Goal: Task Accomplishment & Management: Use online tool/utility

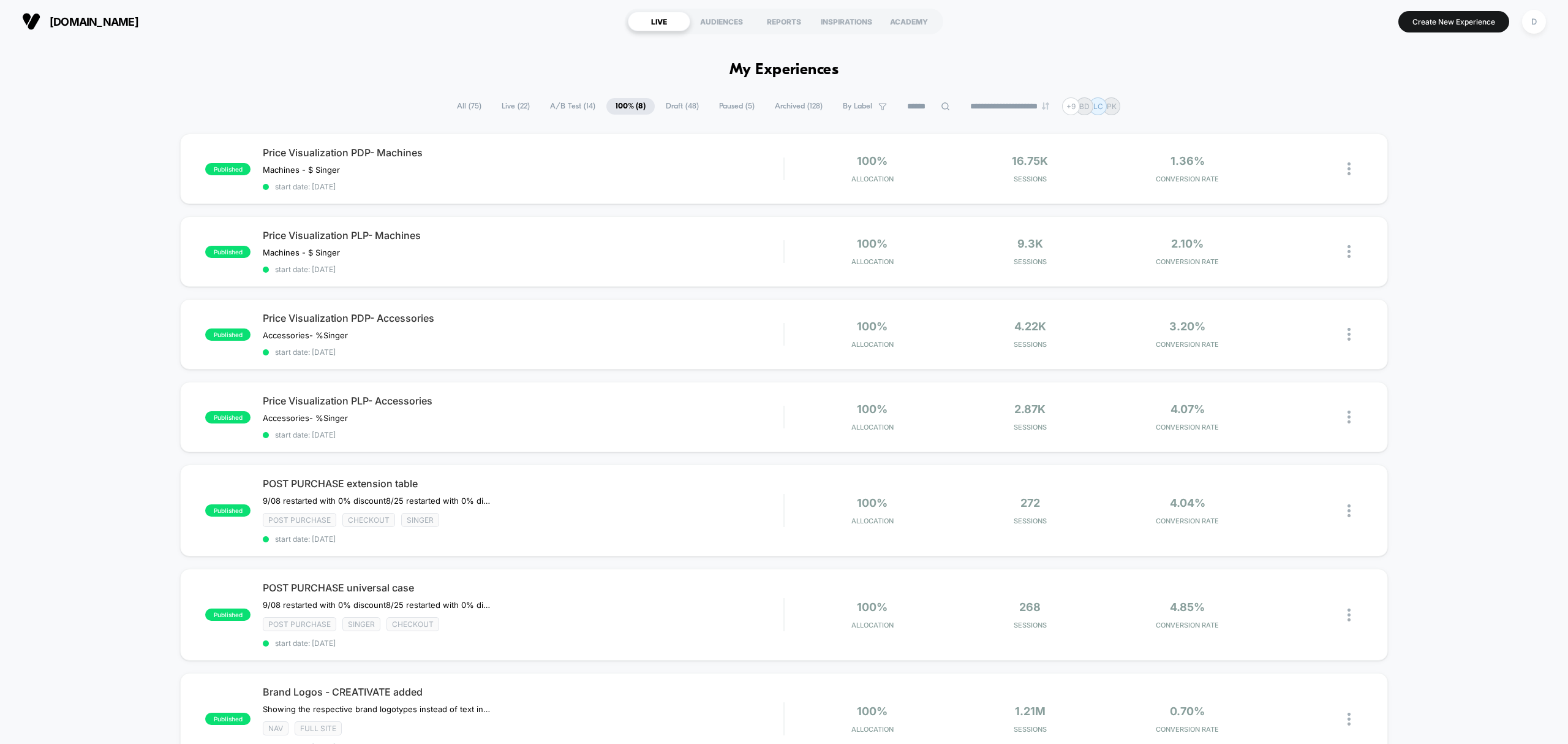
click at [555, 104] on span "A/B Test ( 14 )" at bounding box center [573, 106] width 63 height 17
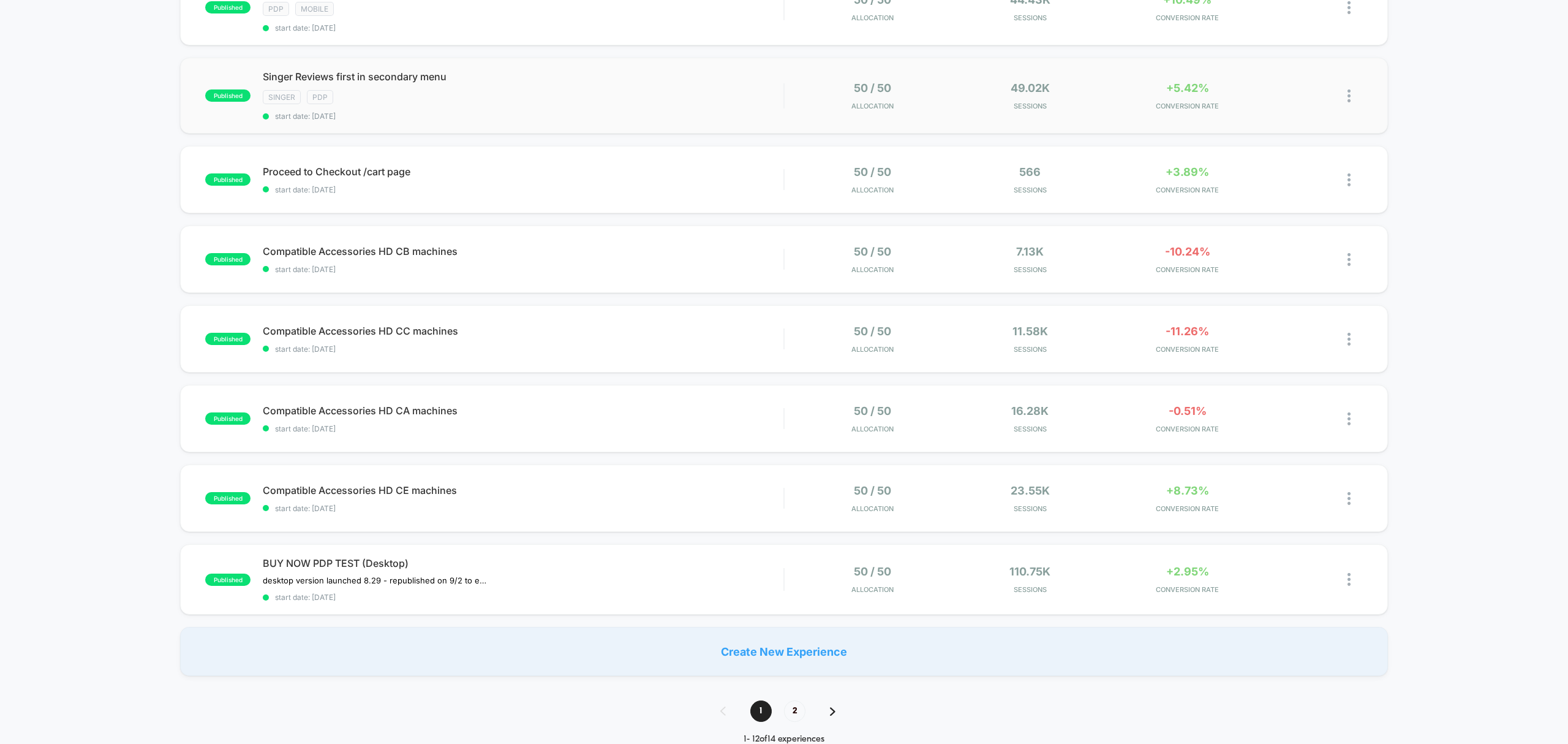
scroll to position [492, 0]
click at [586, 585] on div "BUY NOW PDP TEST (Desktop) desktop version launched 8.29﻿ - republished on 9/2 …" at bounding box center [523, 578] width 521 height 45
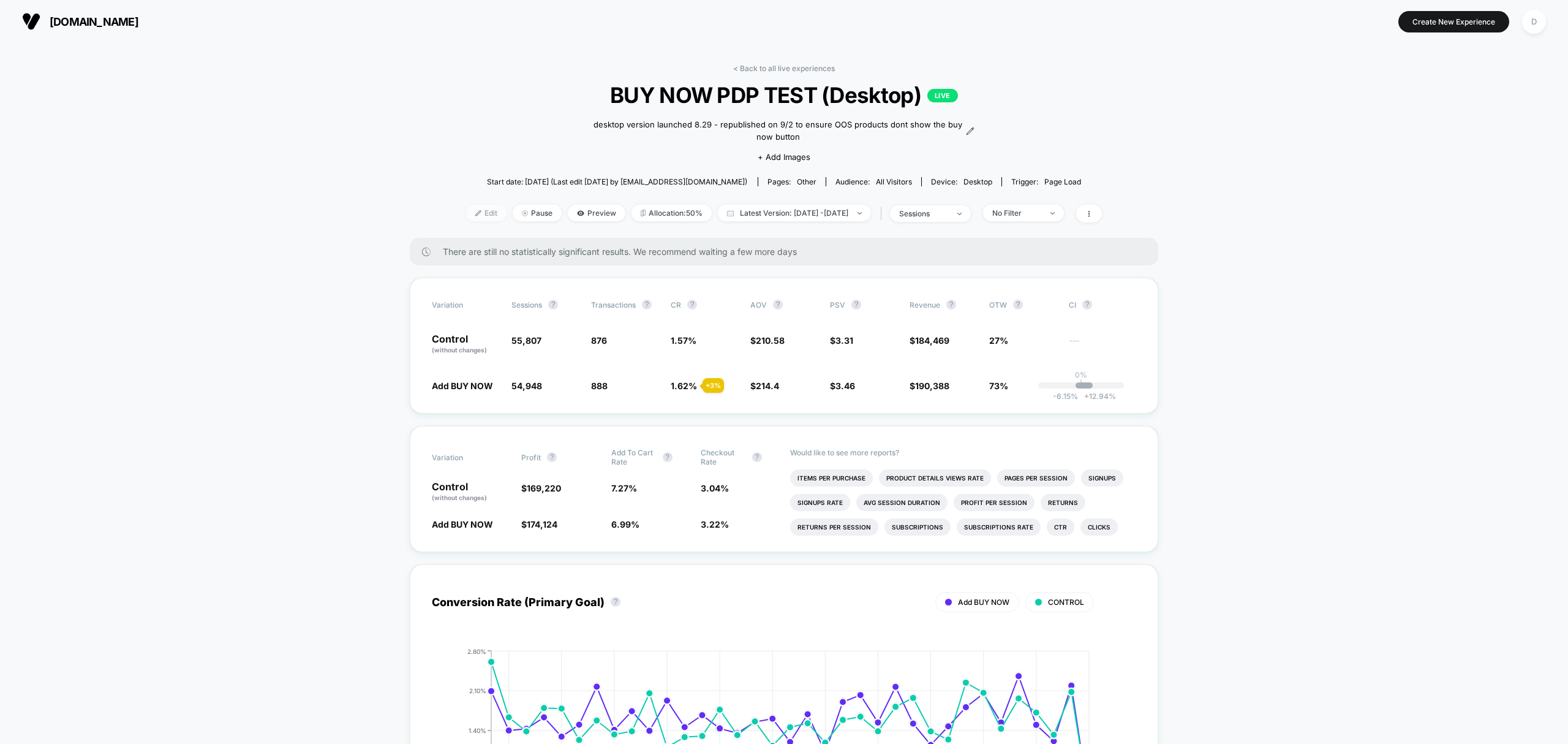
click at [470, 213] on span "Edit" at bounding box center [486, 213] width 41 height 17
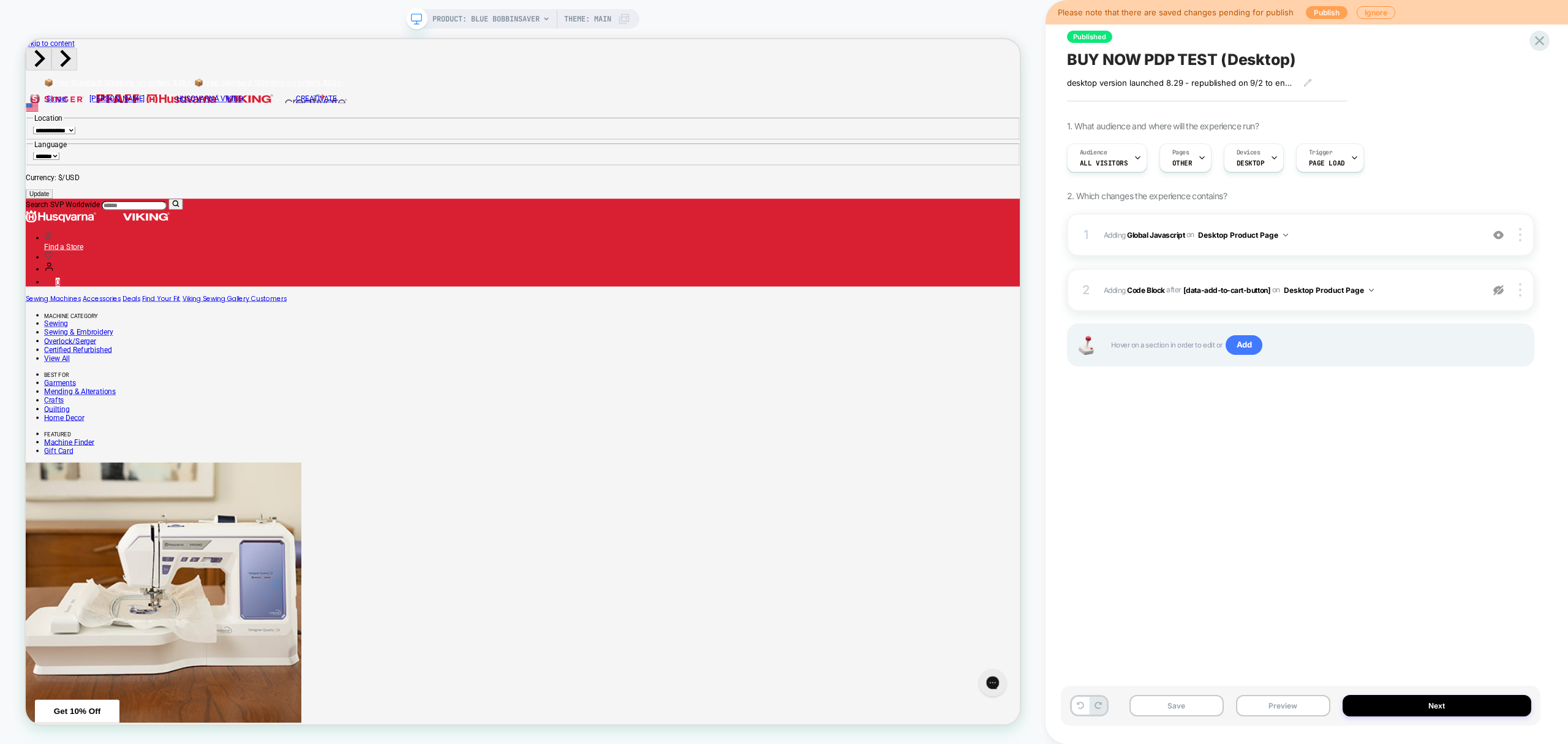
click at [1319, 10] on button "Publish" at bounding box center [1327, 12] width 42 height 13
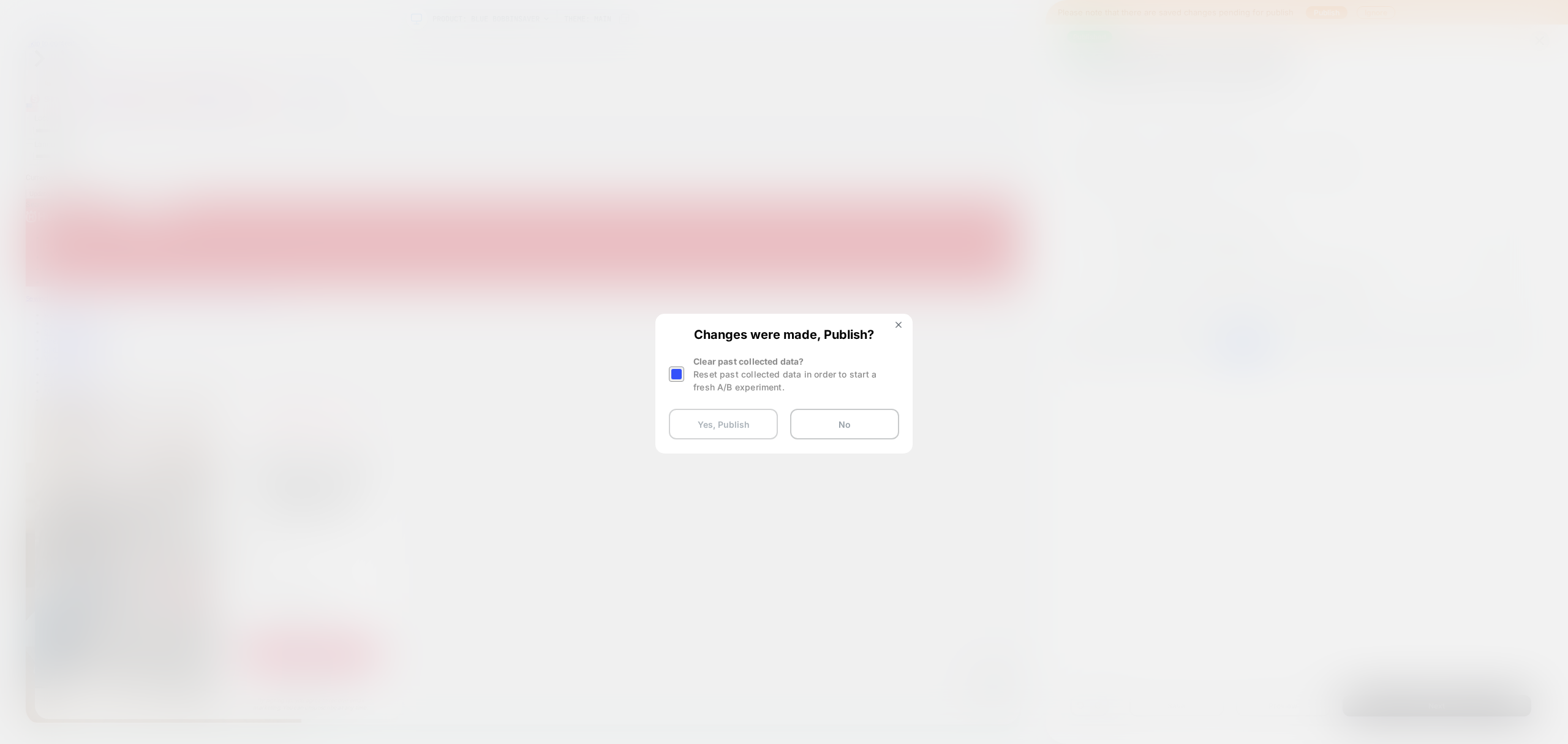
click at [731, 429] on button "Yes, Publish" at bounding box center [723, 424] width 109 height 31
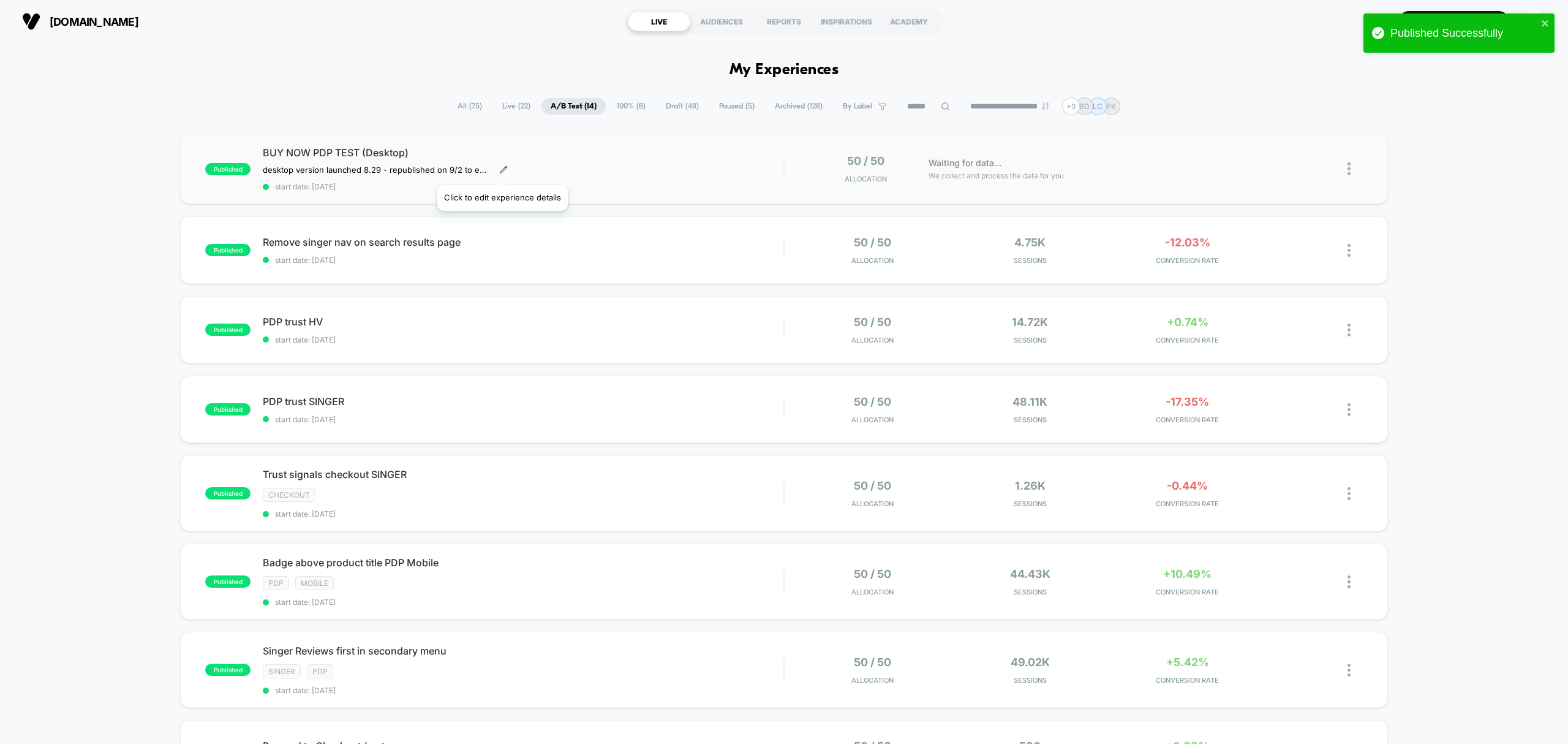
click at [503, 169] on icon at bounding box center [503, 169] width 7 height 7
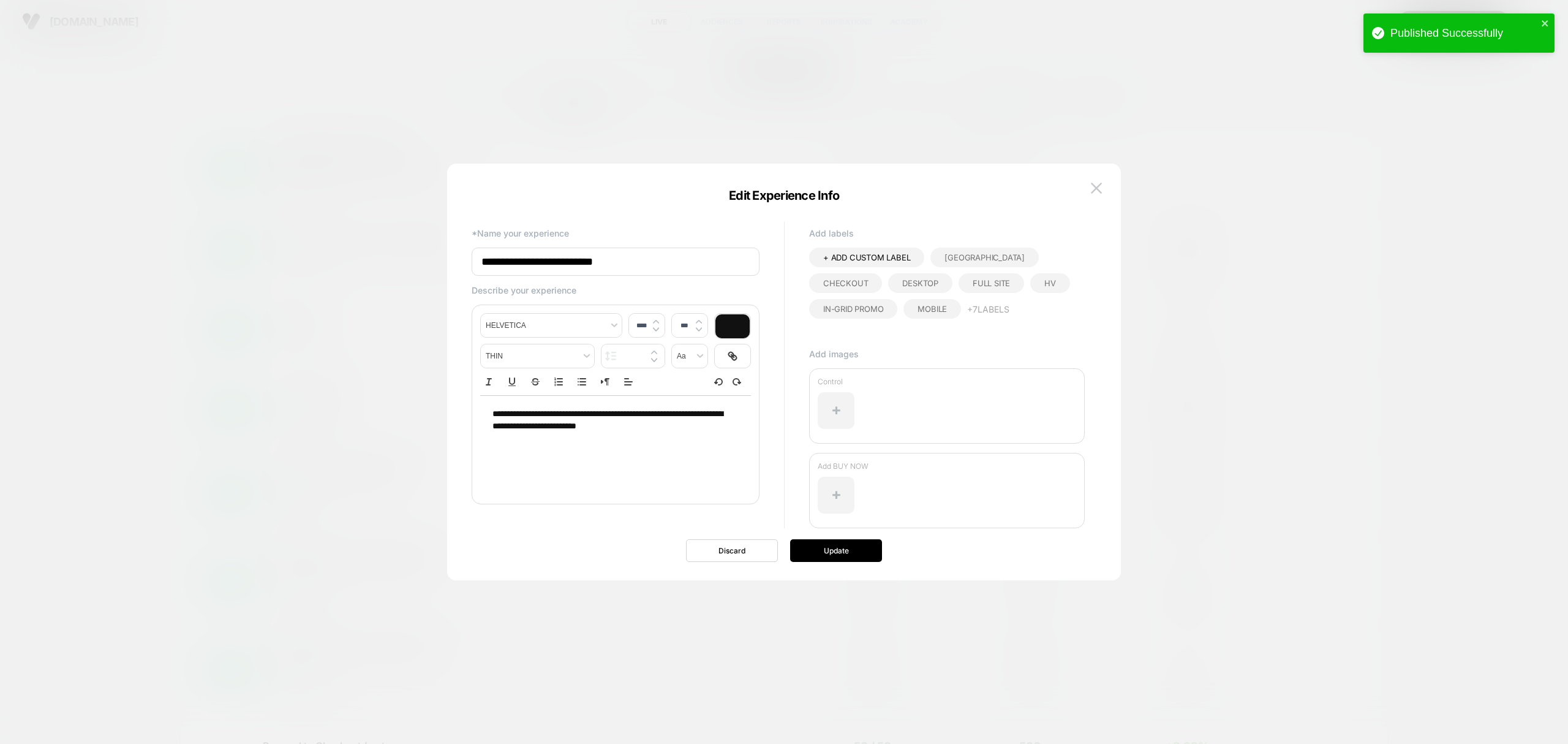
click at [490, 413] on div "**********" at bounding box center [615, 420] width 270 height 49
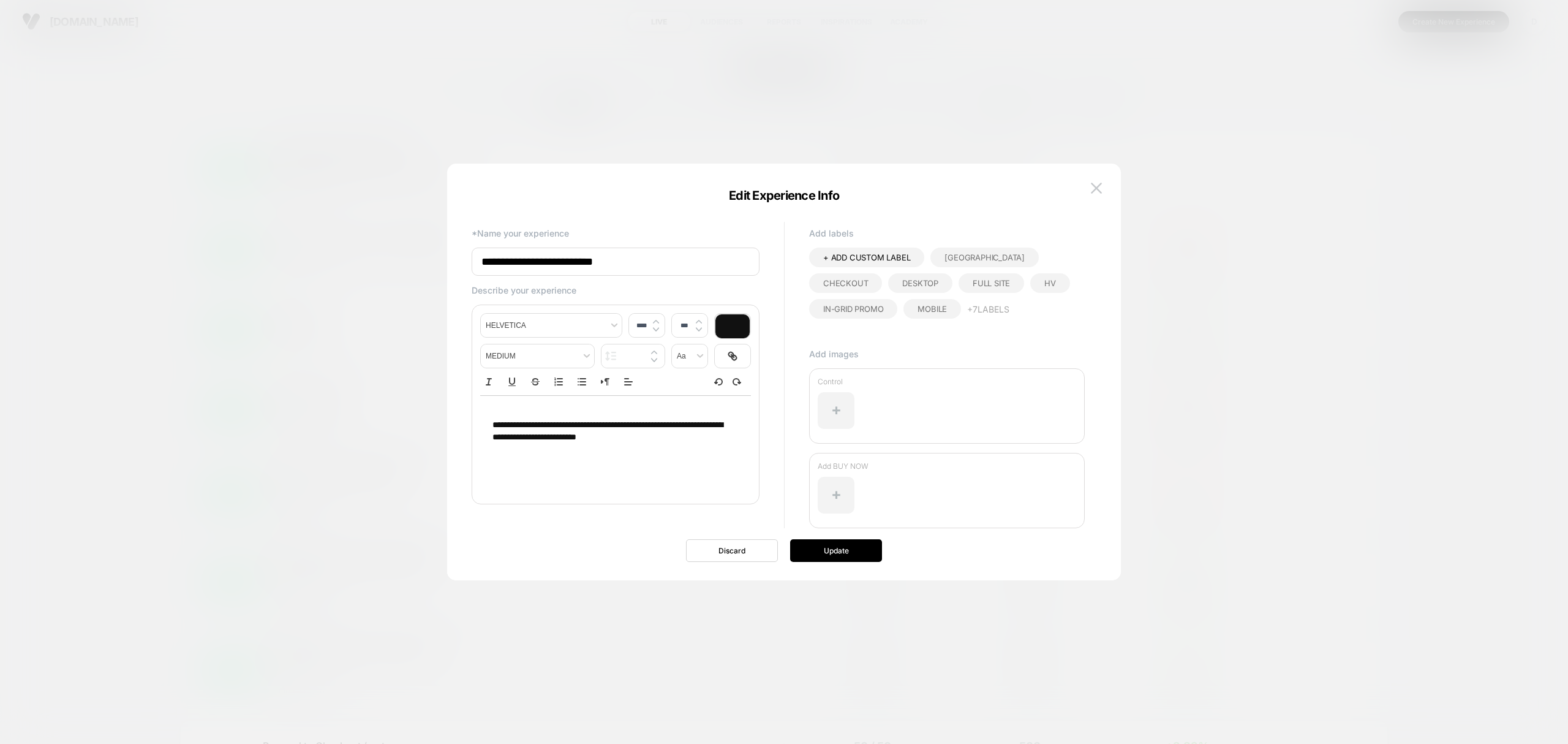
type input "****"
click at [503, 412] on p at bounding box center [610, 413] width 237 height 11
click at [838, 550] on button "Update" at bounding box center [836, 550] width 92 height 23
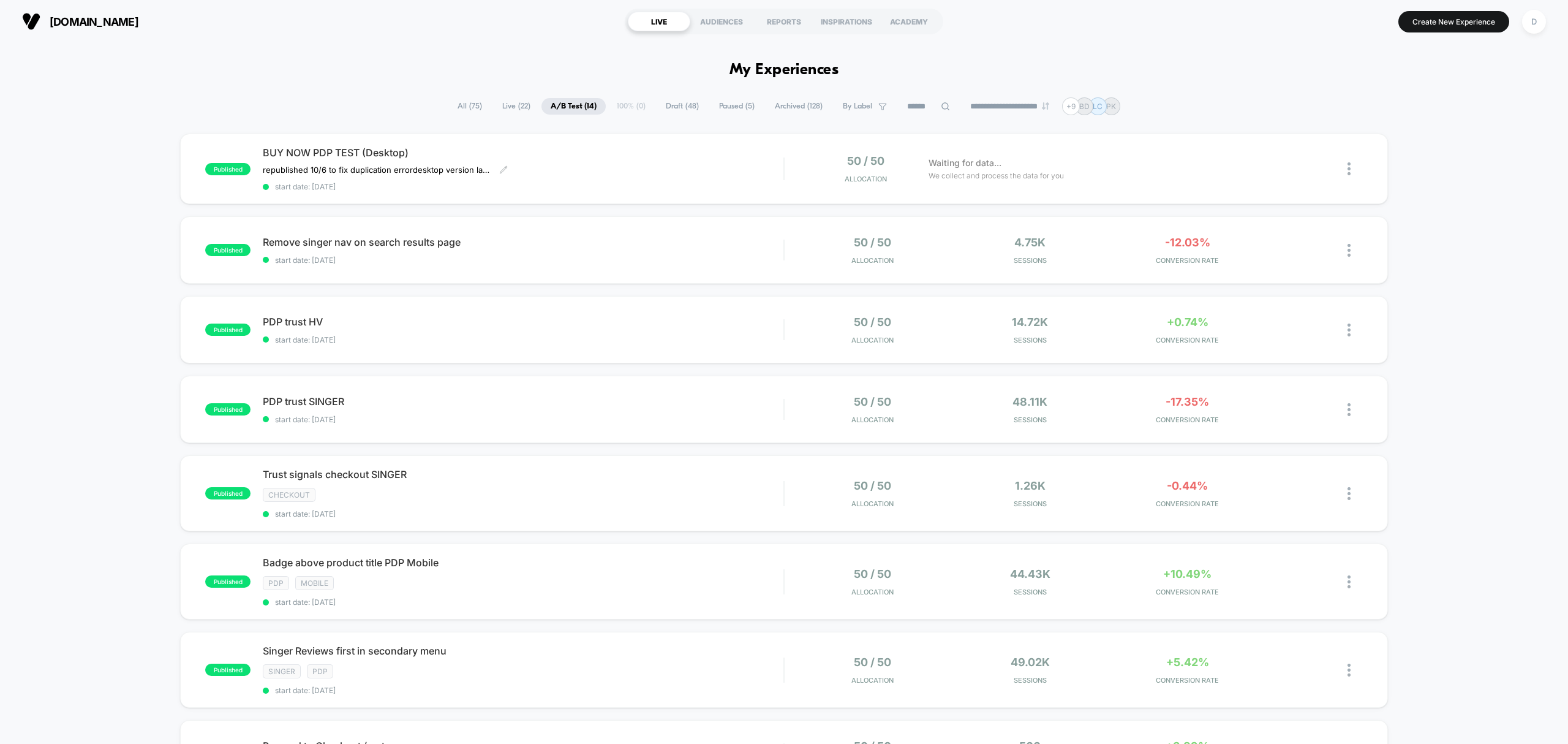
click at [496, 106] on span "Live ( 22 )" at bounding box center [516, 106] width 47 height 17
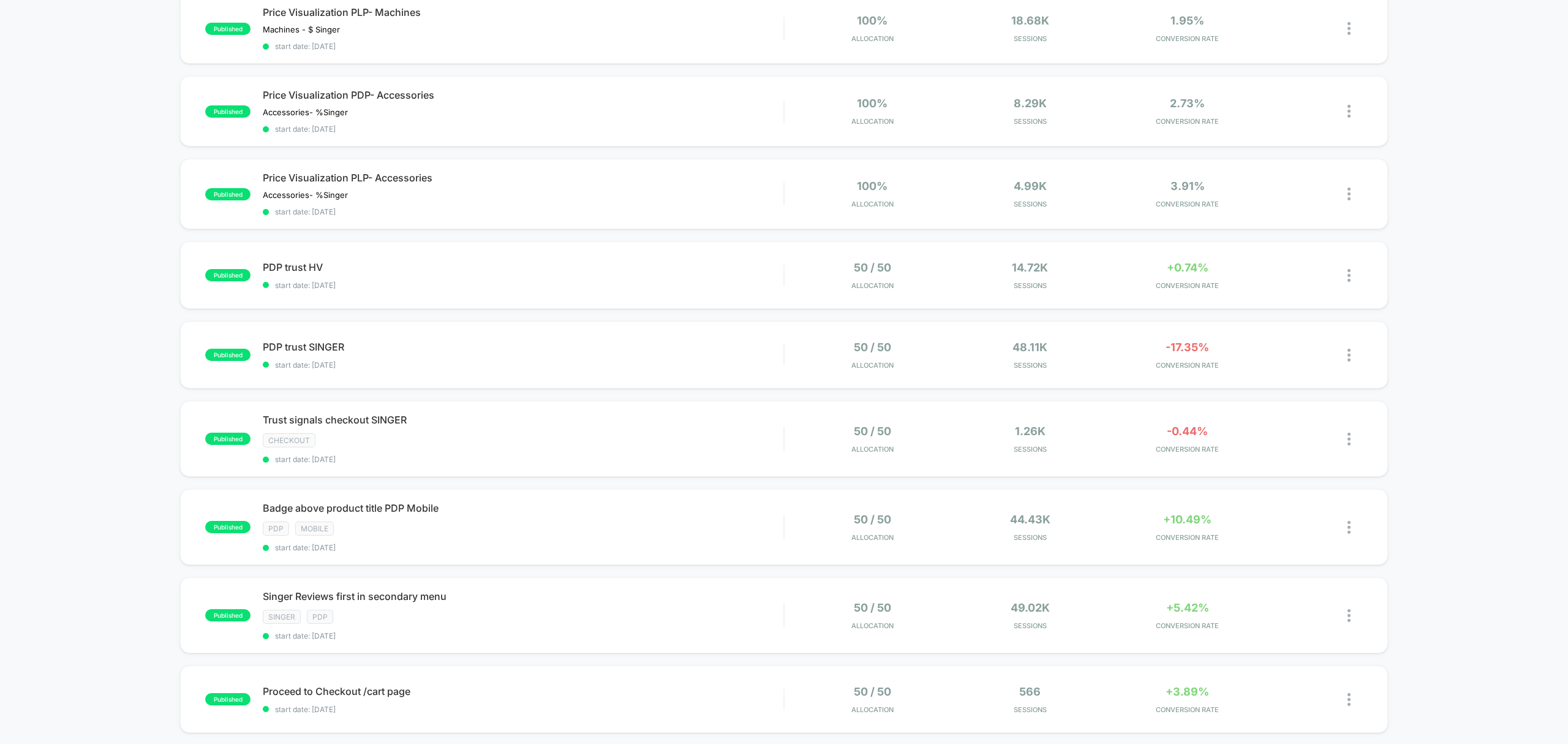
scroll to position [384, 0]
click at [555, 581] on div "published Singer Reviews first in secondary menu Singer PDP start date: 9/29/20…" at bounding box center [784, 615] width 1207 height 76
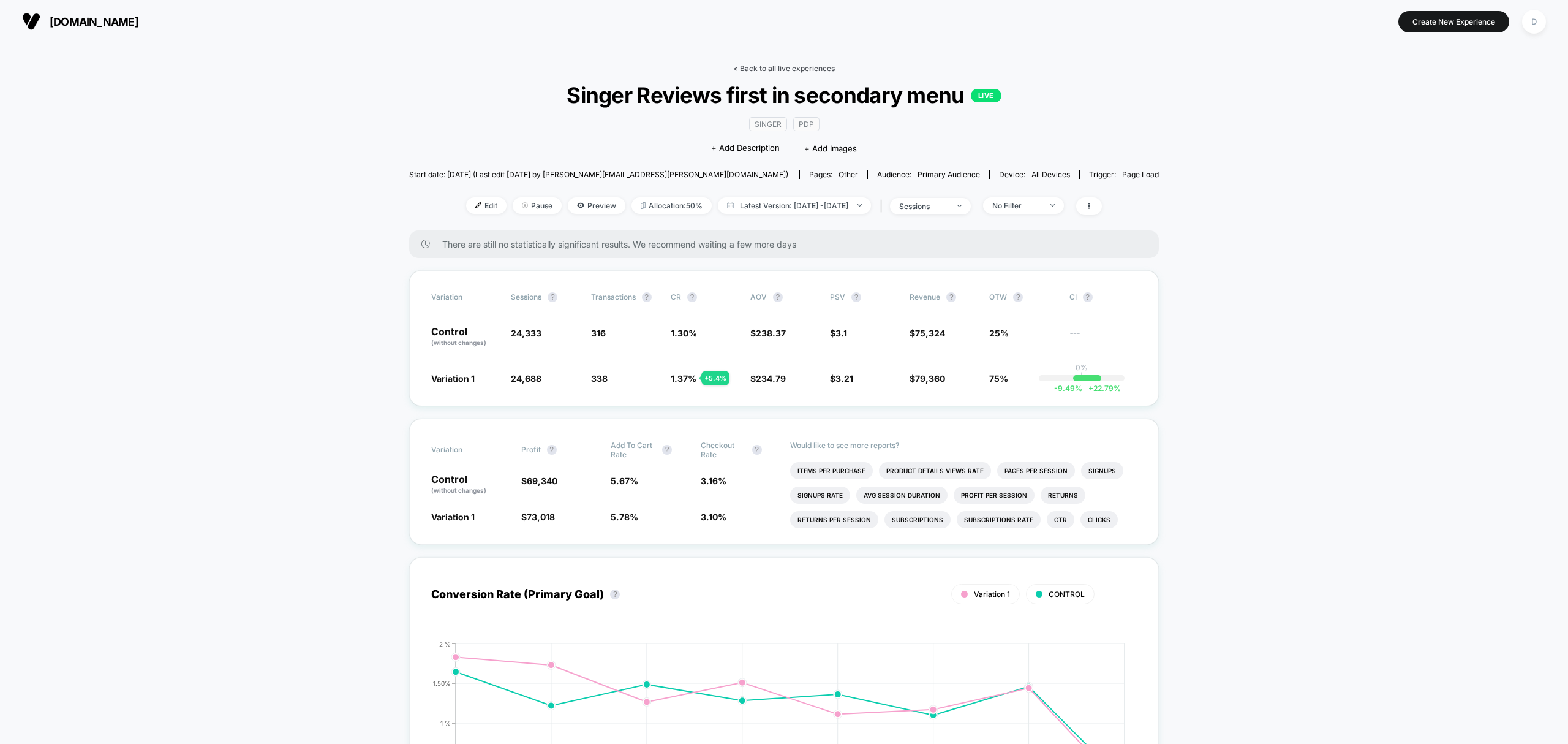
click at [809, 68] on link "< Back to all live experiences" at bounding box center [784, 67] width 102 height 9
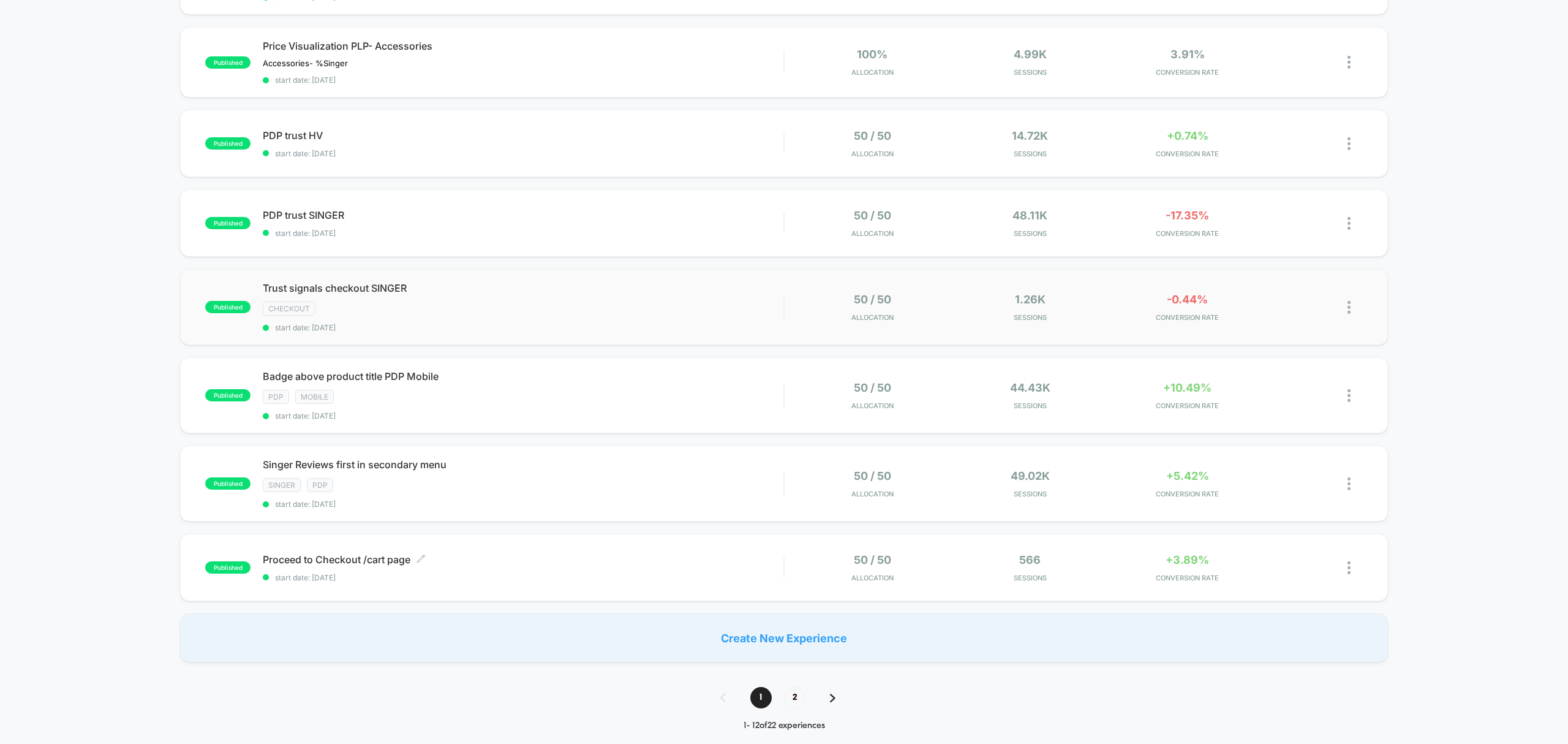
scroll to position [518, 0]
click at [794, 689] on span "2" at bounding box center [795, 697] width 22 height 22
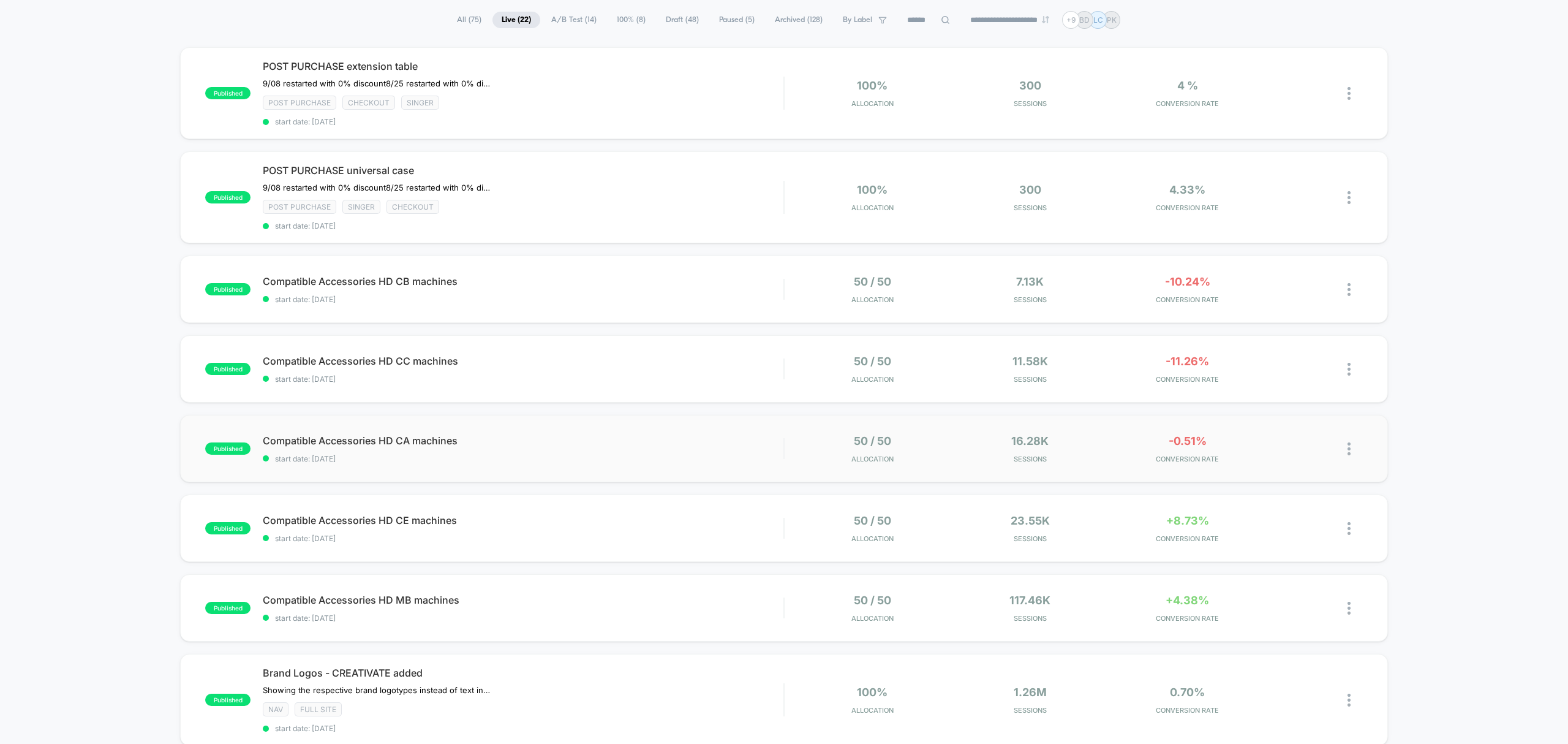
scroll to position [86, 0]
click at [689, 102] on div "Post Purchase checkout Singer" at bounding box center [523, 103] width 521 height 14
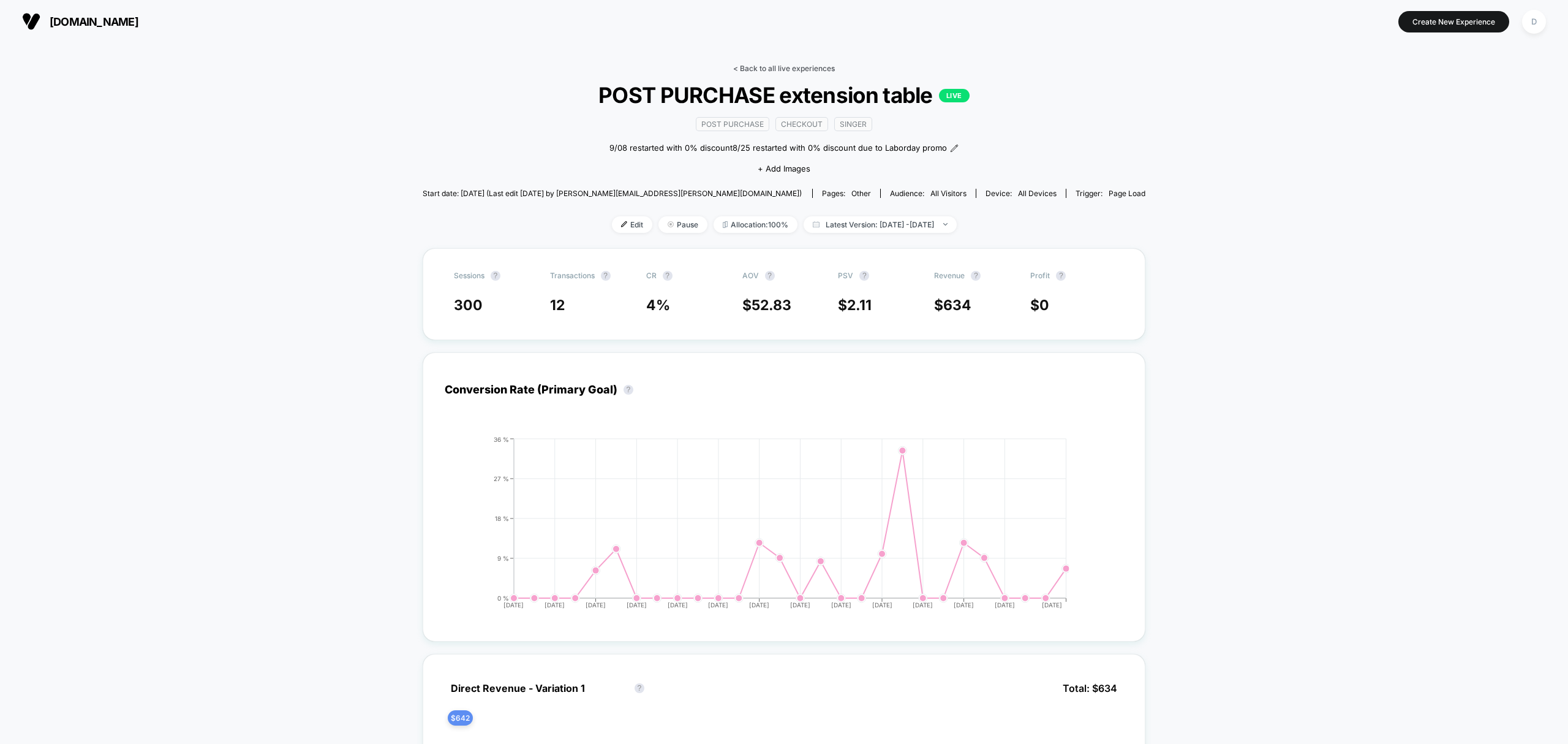
click at [769, 71] on link "< Back to all live experiences" at bounding box center [784, 67] width 102 height 9
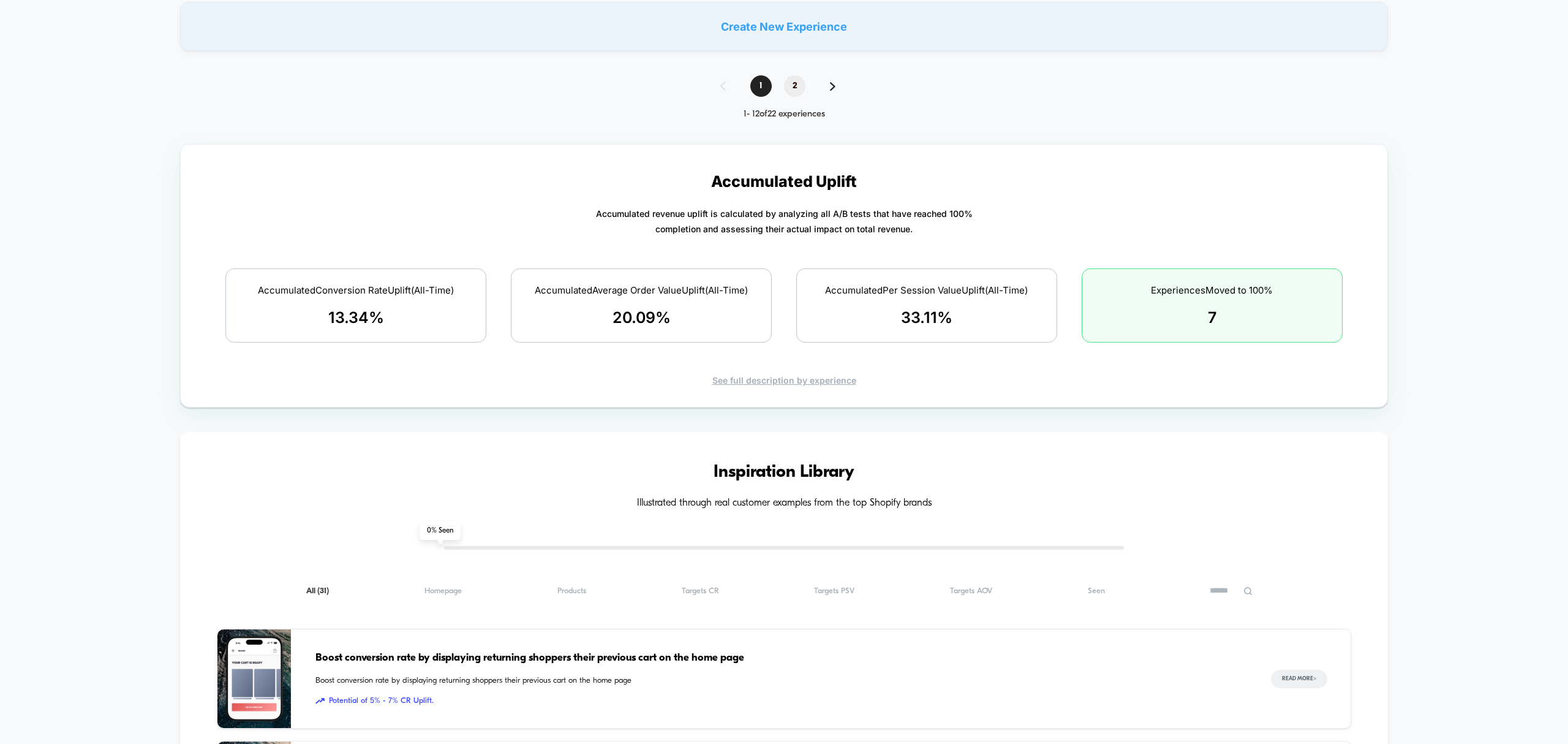
click at [805, 84] on span "2" at bounding box center [795, 86] width 22 height 22
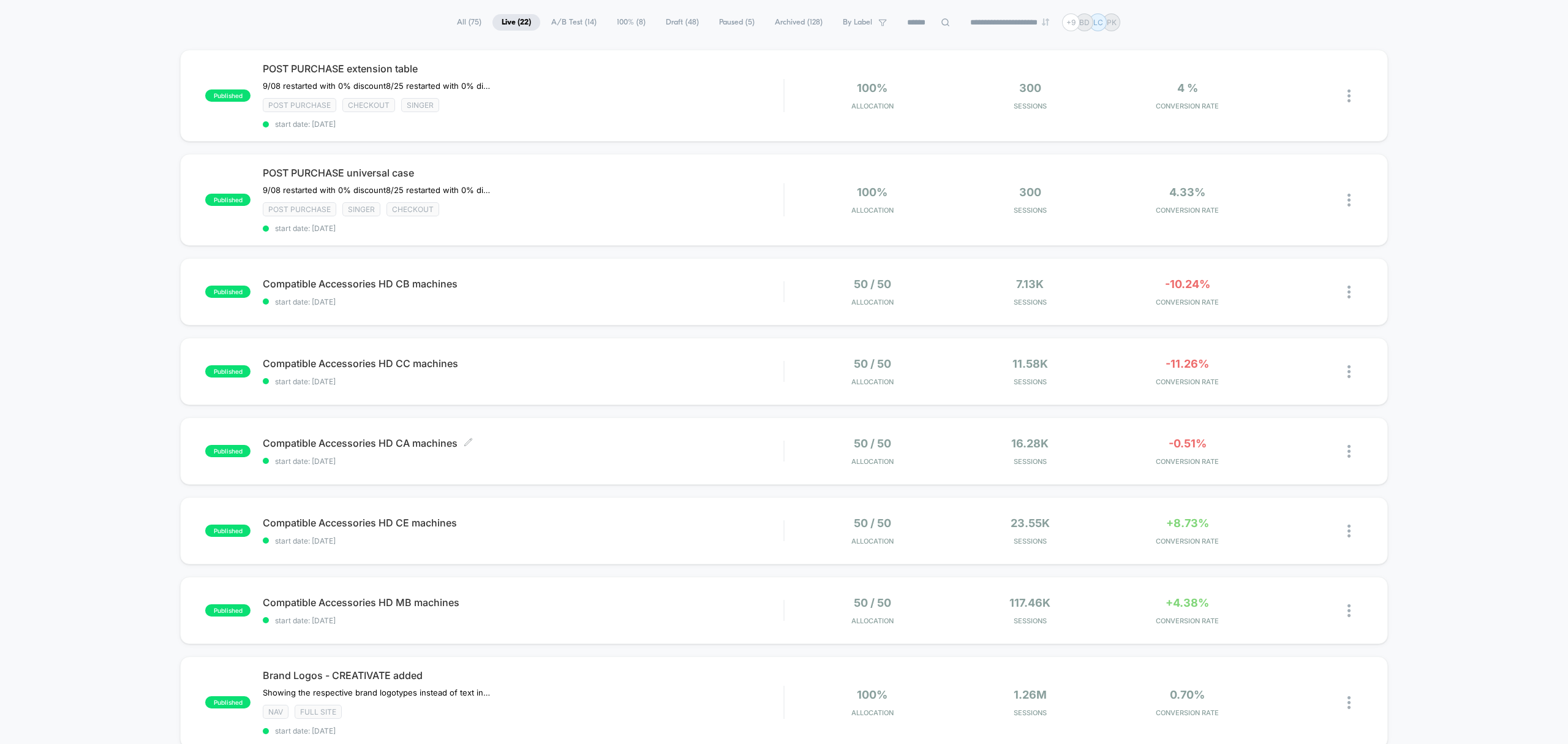
scroll to position [84, 0]
click at [613, 207] on div "Post Purchase Singer checkout" at bounding box center [523, 209] width 521 height 14
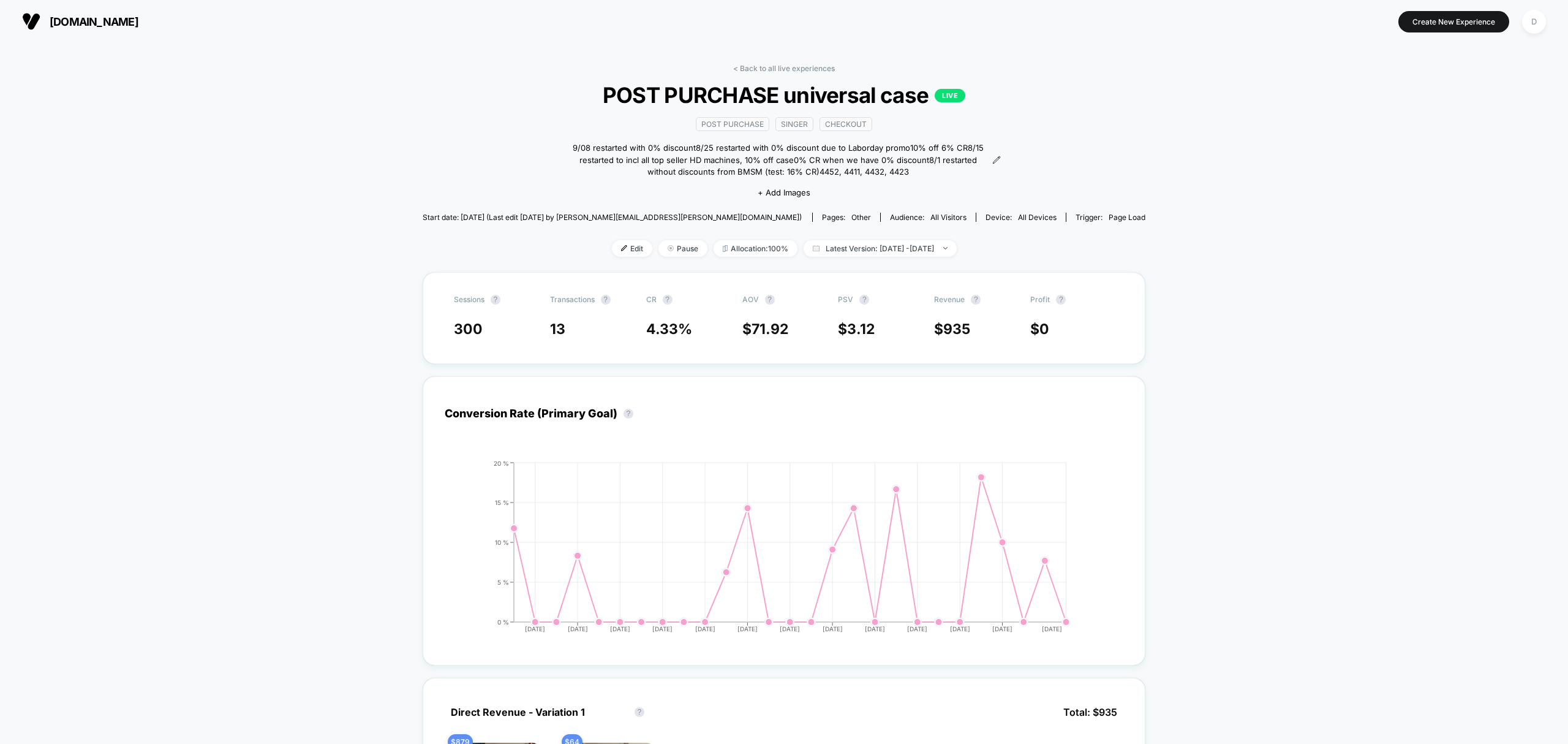
click at [770, 68] on link "< Back to all live experiences" at bounding box center [784, 67] width 102 height 9
